Goal: Answer question/provide support

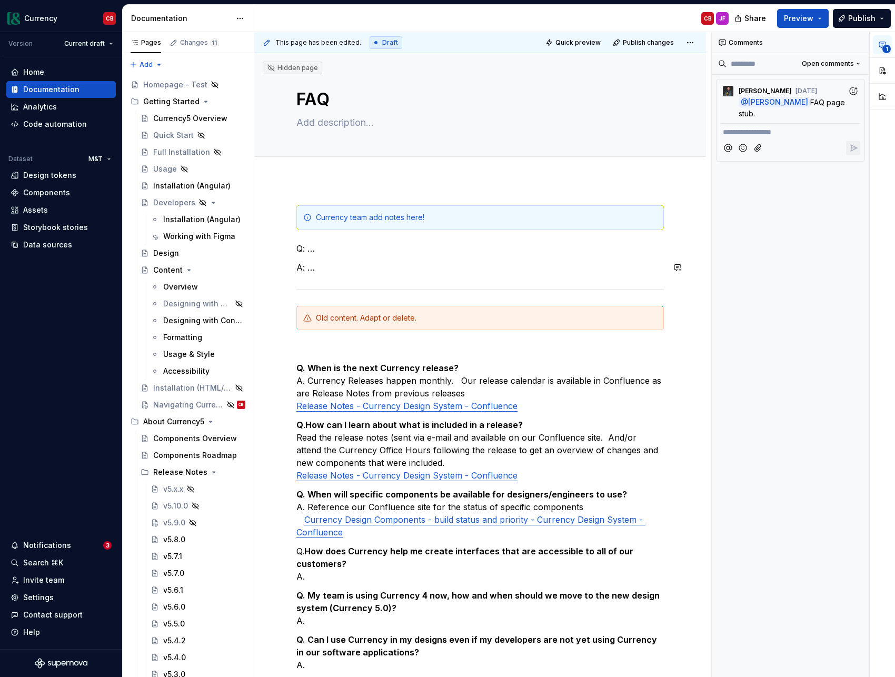
scroll to position [693, 0]
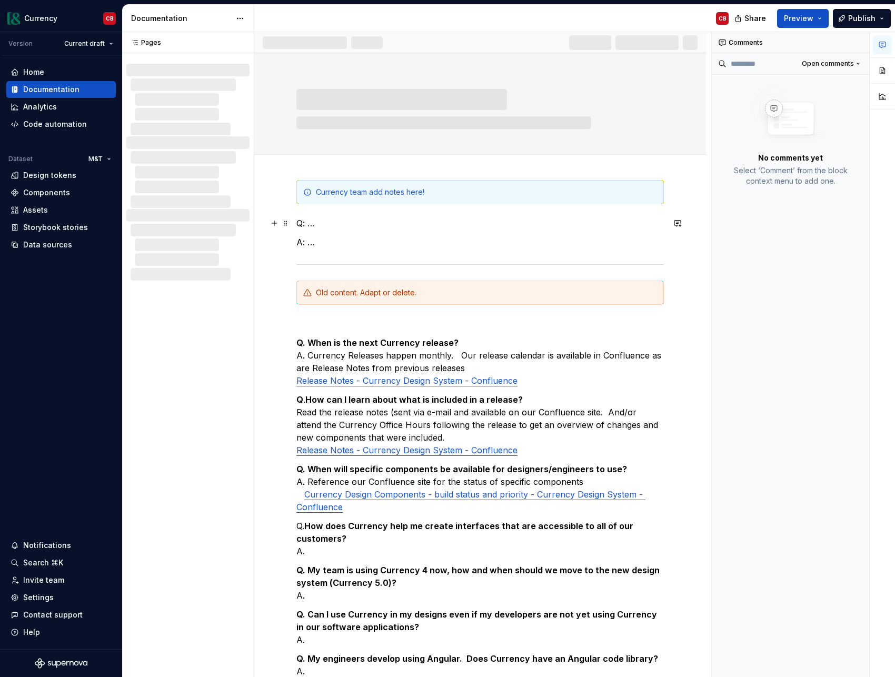
click at [342, 224] on p "Q: …" at bounding box center [480, 223] width 368 height 13
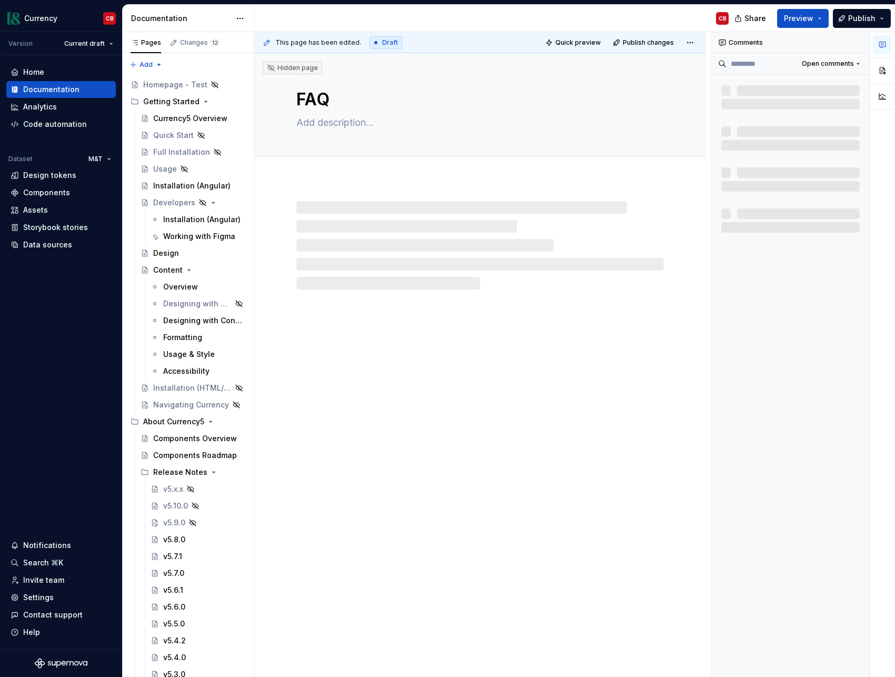
type textarea "*"
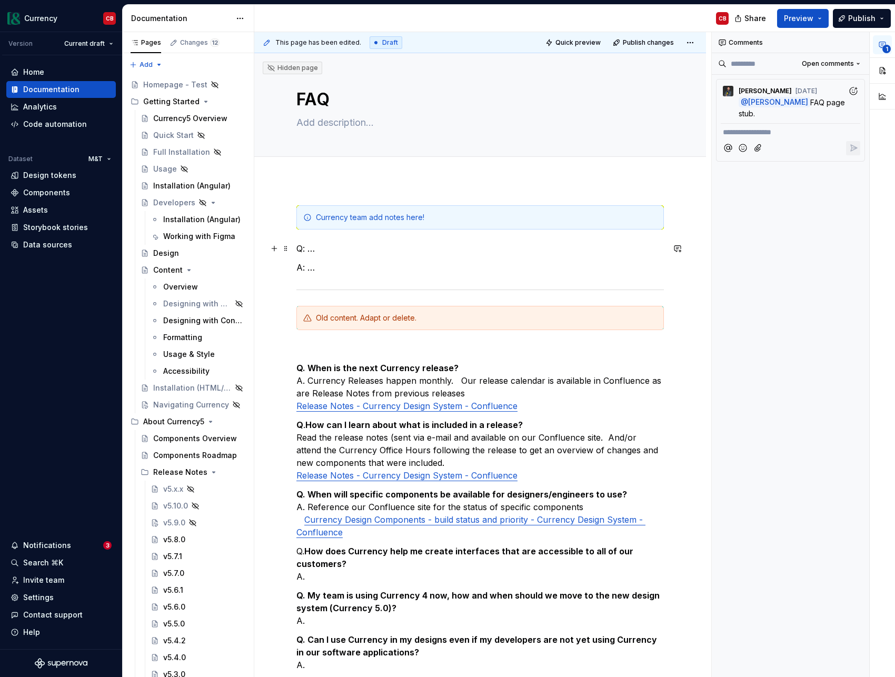
click at [307, 249] on p "Q: …" at bounding box center [480, 248] width 368 height 13
drag, startPoint x: 322, startPoint y: 250, endPoint x: 309, endPoint y: 251, distance: 13.7
click at [309, 251] on p "Q: …" at bounding box center [480, 248] width 368 height 13
click at [334, 276] on div "Currency team add notes here! Q: … A: … Old content. Adapt or delete. Q. When i…" at bounding box center [480, 463] width 368 height 517
drag, startPoint x: 350, startPoint y: 274, endPoint x: 296, endPoint y: 246, distance: 61.0
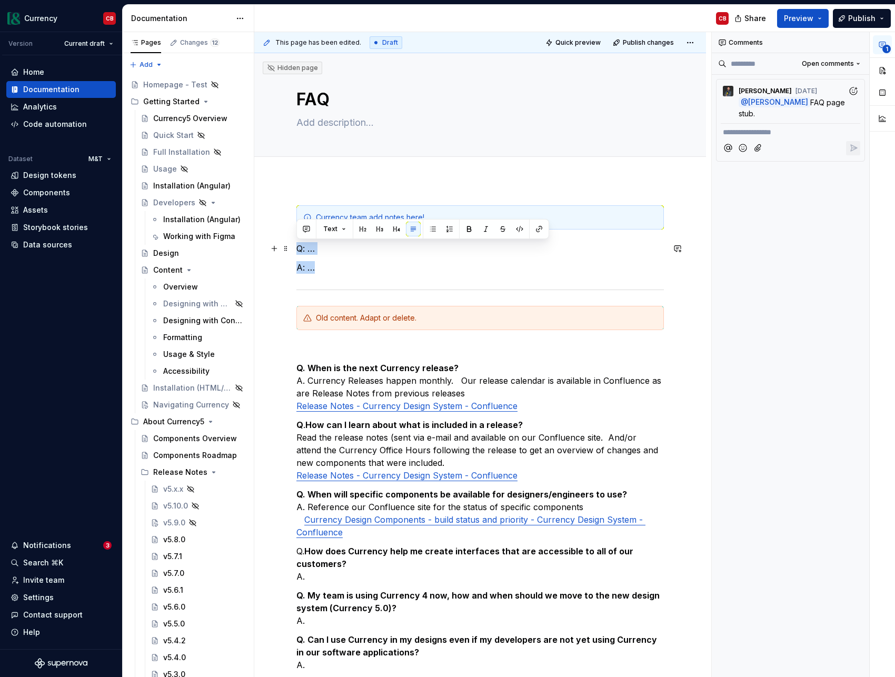
click at [296, 246] on div "Currency team add notes here! Q: … A: … Old content. Adapt or delete. Q. When i…" at bounding box center [480, 463] width 368 height 517
copy div "Q: … A: …"
click at [330, 271] on p "A: …" at bounding box center [480, 267] width 368 height 13
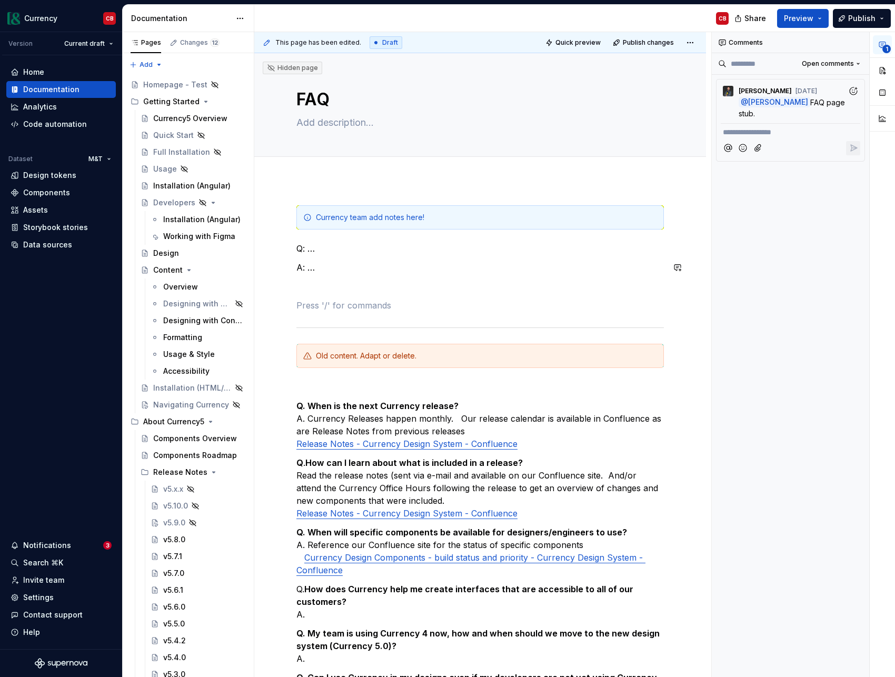
paste div
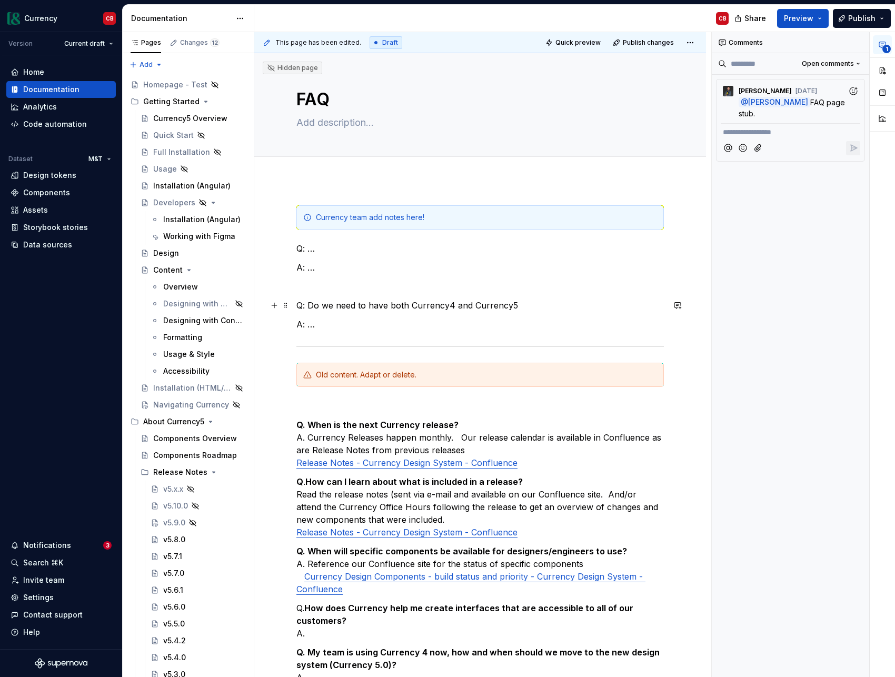
click at [309, 307] on p "Q: Do we need to have both Currency4 and Currency5" at bounding box center [480, 305] width 368 height 13
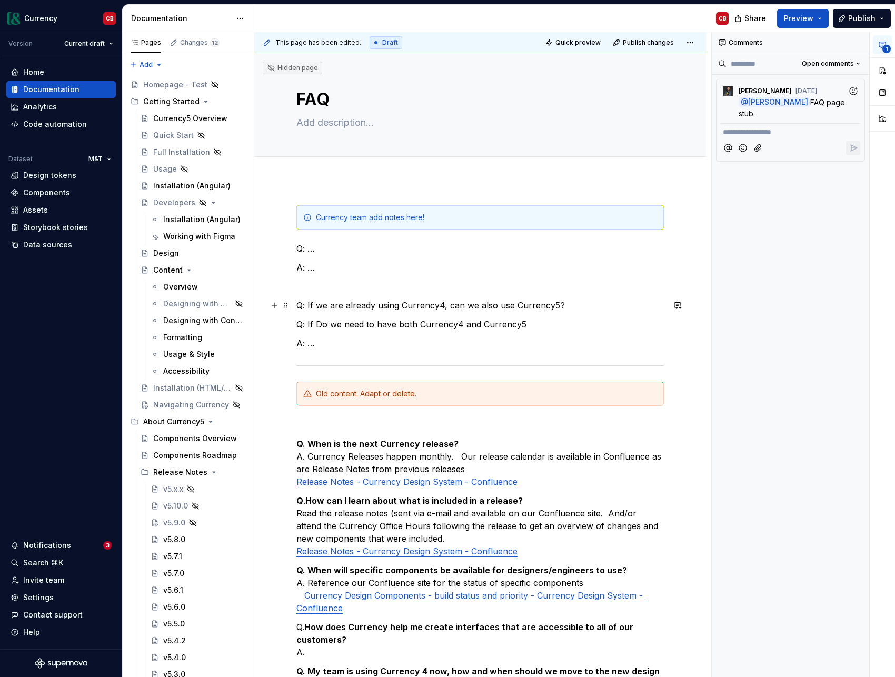
click at [577, 306] on p "Q: If we are already using Currency4, can we also use Currency5?" at bounding box center [480, 305] width 368 height 13
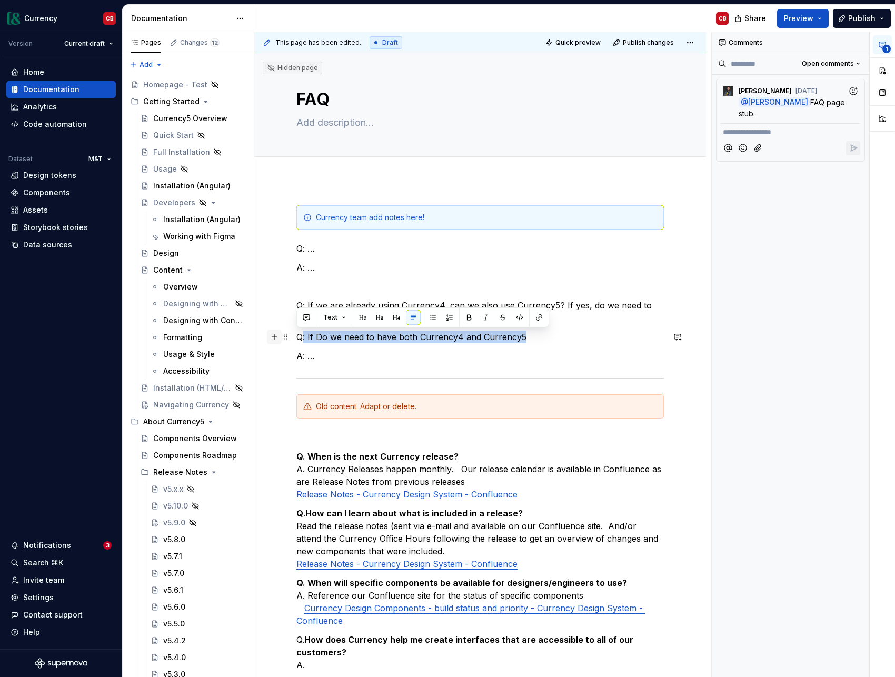
drag, startPoint x: 547, startPoint y: 334, endPoint x: 280, endPoint y: 336, distance: 266.4
click at [296, 336] on div "Currency team add notes here! Q: … A: … Q: If we are already using Currency4, c…" at bounding box center [480, 514] width 368 height 618
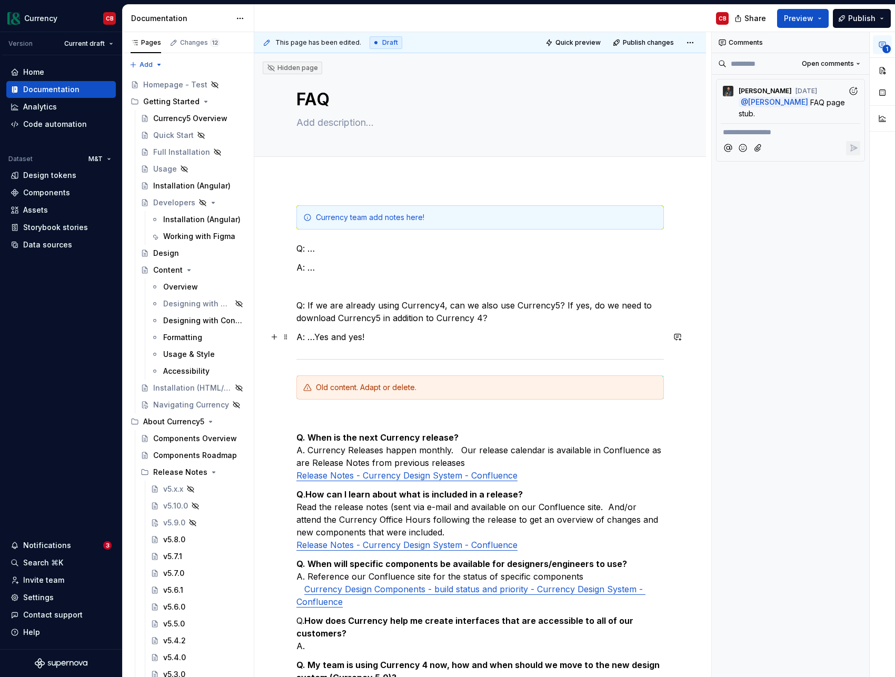
click at [315, 335] on p "A: …Yes and yes!" at bounding box center [480, 337] width 368 height 13
click at [787, 322] on div "**********" at bounding box center [791, 355] width 158 height 646
type textarea "*"
